Goal: Information Seeking & Learning: Learn about a topic

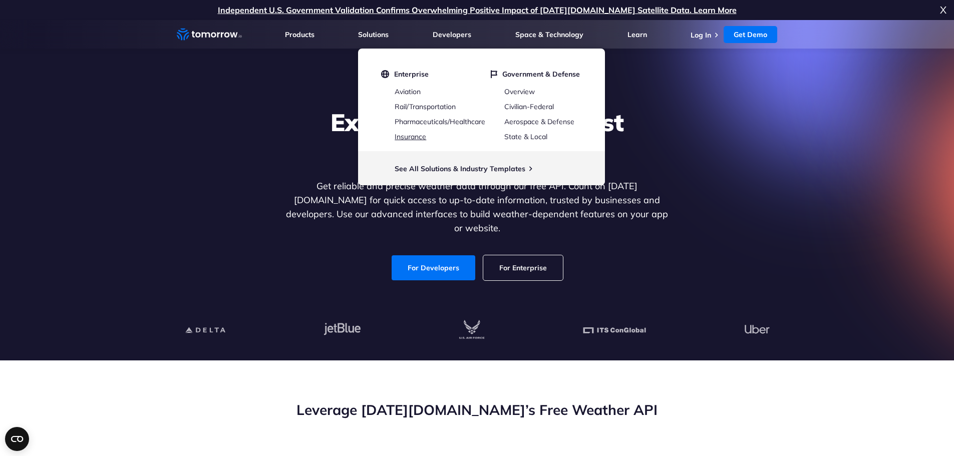
click at [413, 134] on link "Insurance" at bounding box center [411, 136] width 32 height 9
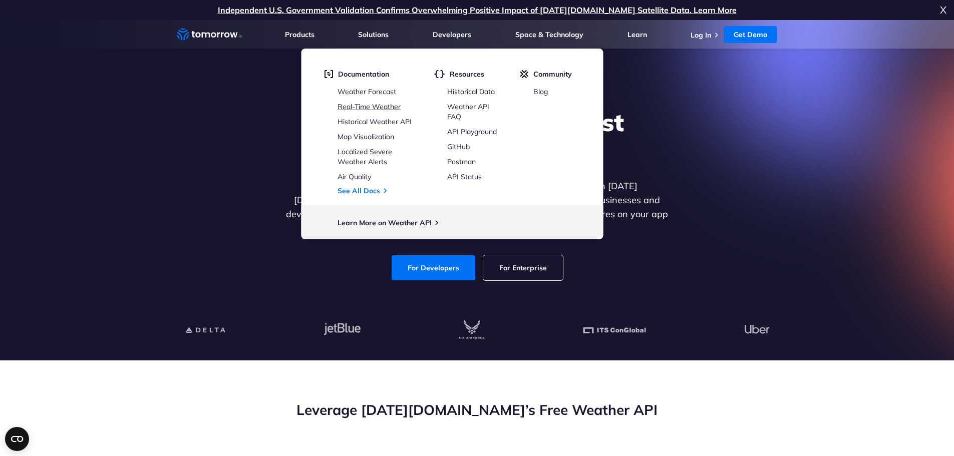
click at [371, 110] on link "Real-Time Weather" at bounding box center [368, 106] width 63 height 9
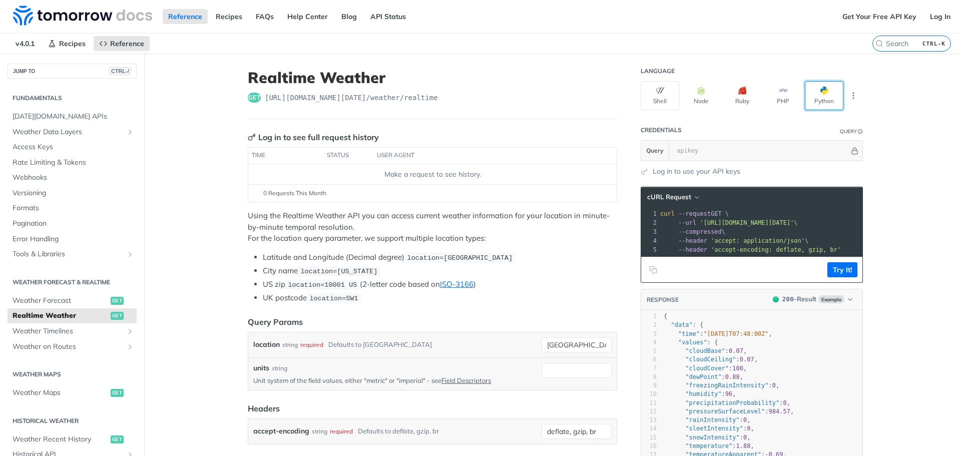
click at [812, 90] on button "Python" at bounding box center [824, 95] width 39 height 29
